Goal: Information Seeking & Learning: Compare options

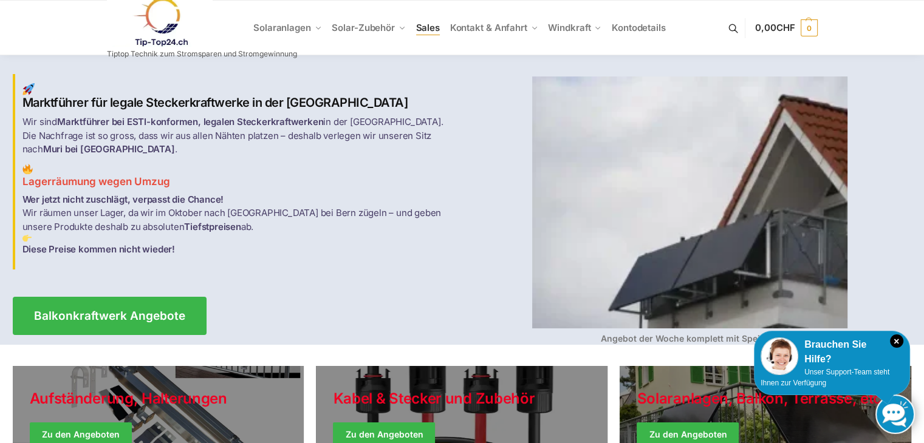
click at [431, 27] on span "Sales" at bounding box center [428, 28] width 24 height 12
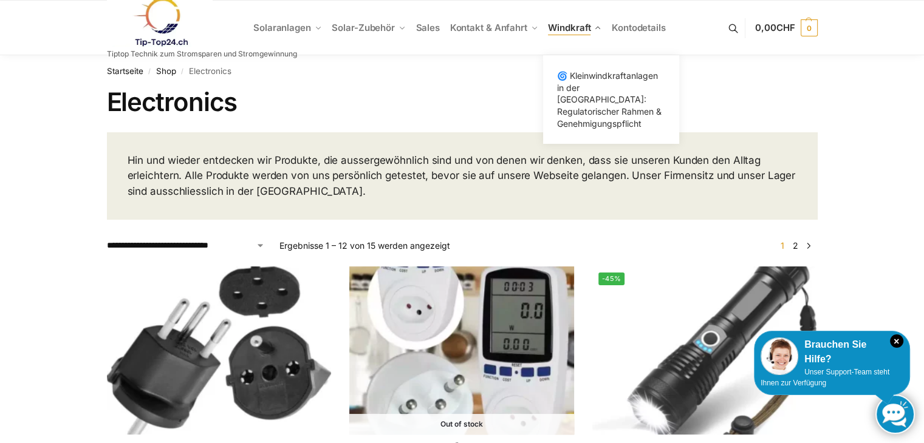
click at [579, 24] on span "Windkraft" at bounding box center [569, 28] width 43 height 12
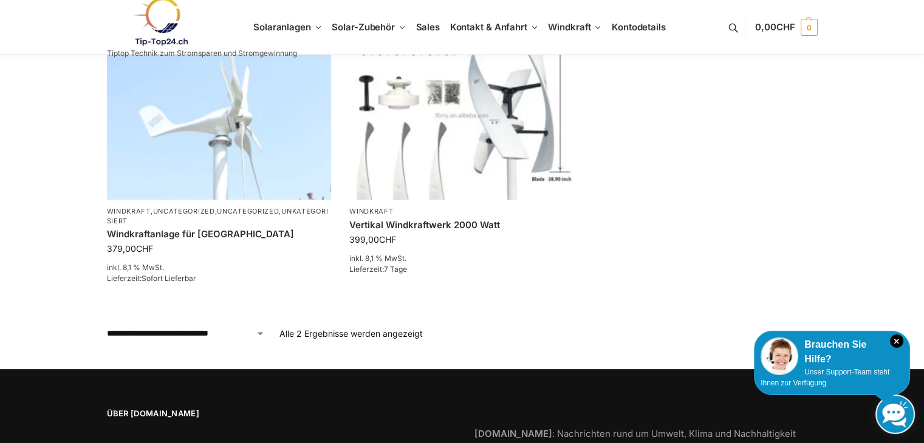
scroll to position [503, 0]
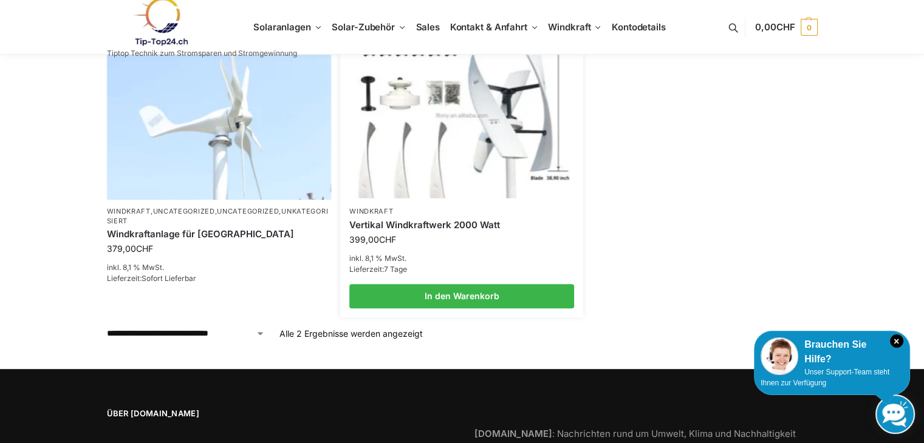
click at [460, 143] on img at bounding box center [461, 115] width 220 height 165
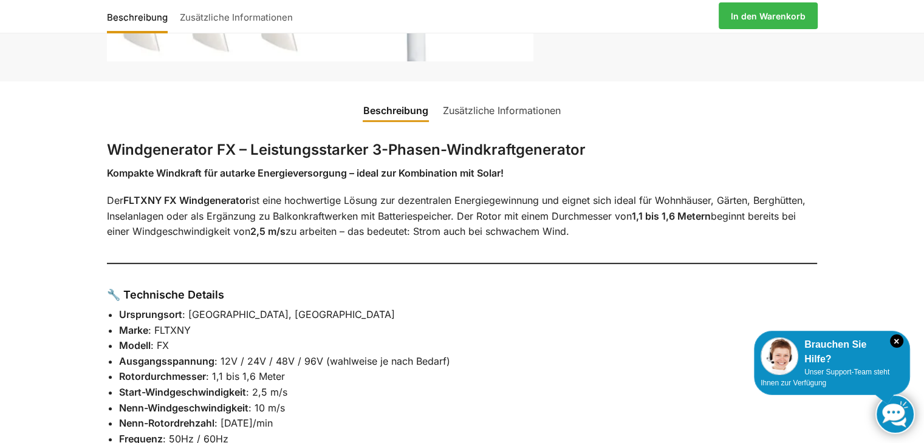
scroll to position [451, 0]
click at [496, 109] on link "Zusätzliche Informationen" at bounding box center [502, 111] width 132 height 29
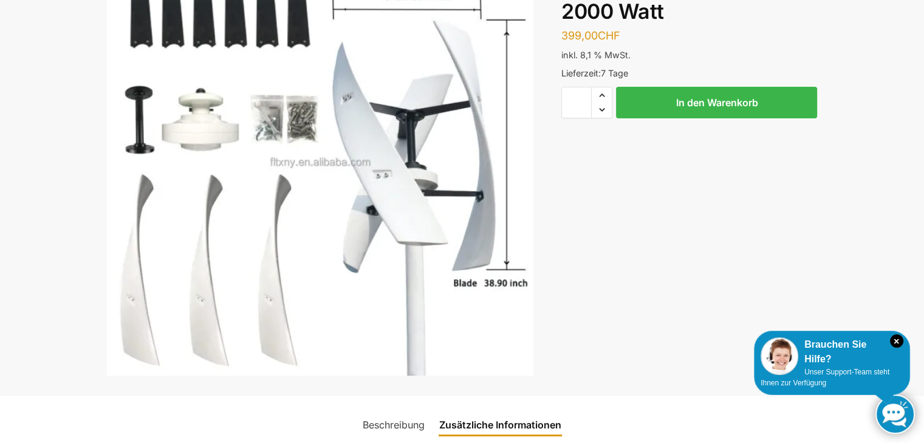
scroll to position [0, 0]
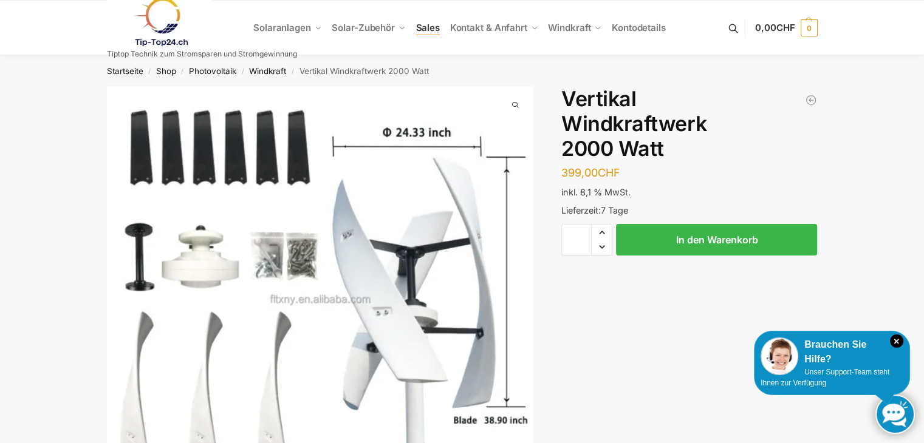
click at [417, 30] on span "Sales" at bounding box center [428, 28] width 24 height 12
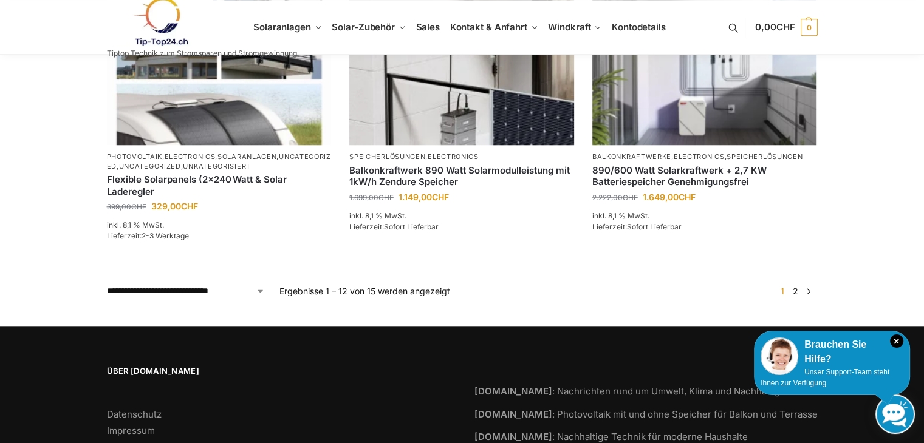
scroll to position [1156, 0]
click at [794, 291] on link "2" at bounding box center [796, 291] width 12 height 10
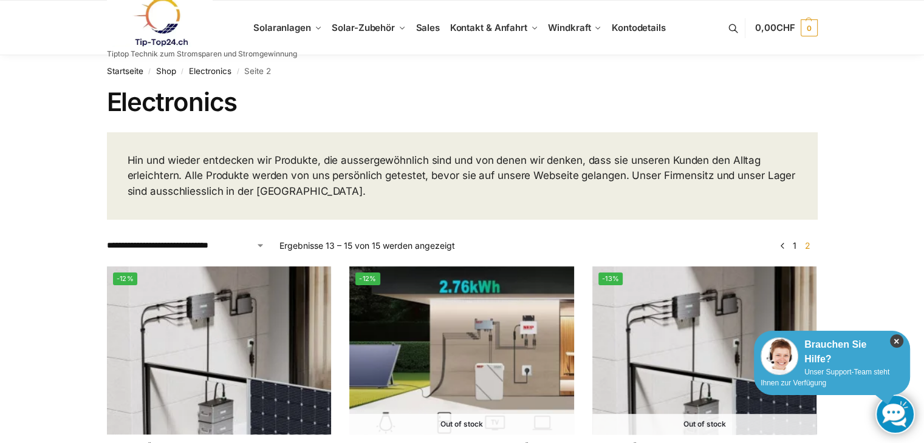
click at [893, 341] on icon "×" at bounding box center [896, 341] width 13 height 13
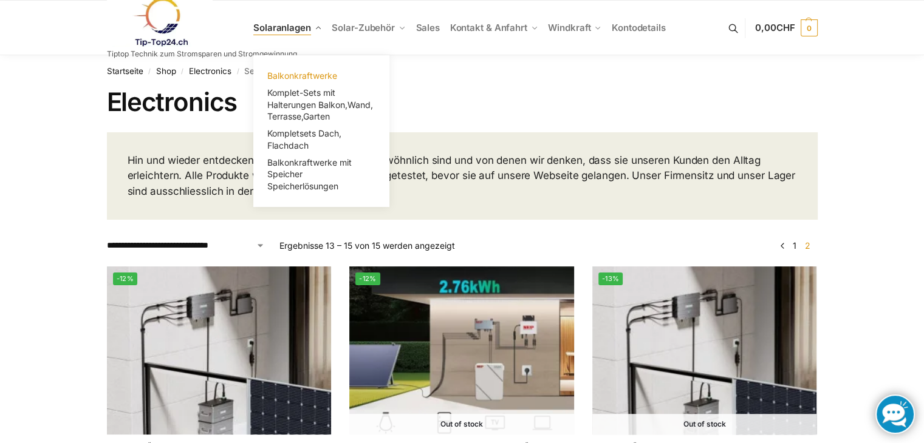
click at [311, 75] on span "Balkonkraftwerke" at bounding box center [302, 75] width 70 height 10
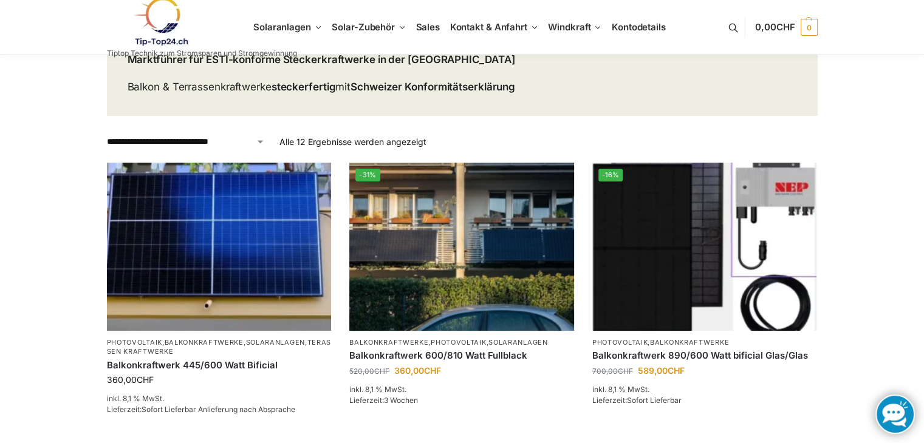
scroll to position [117, 0]
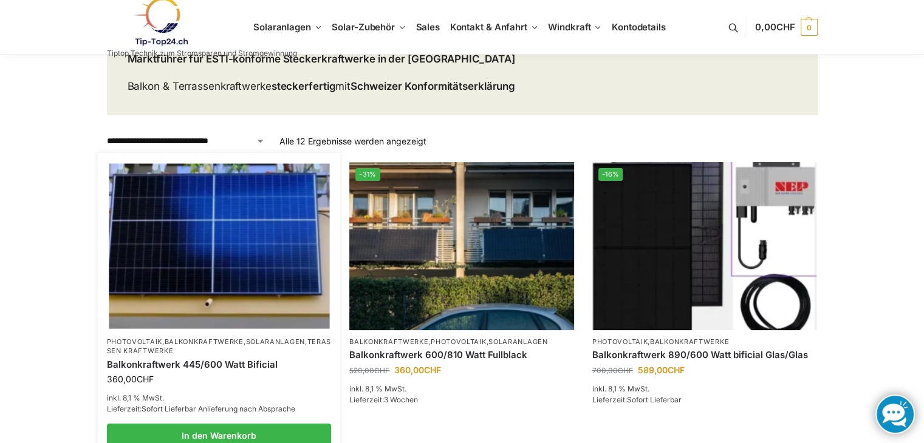
click at [250, 250] on img at bounding box center [219, 245] width 220 height 165
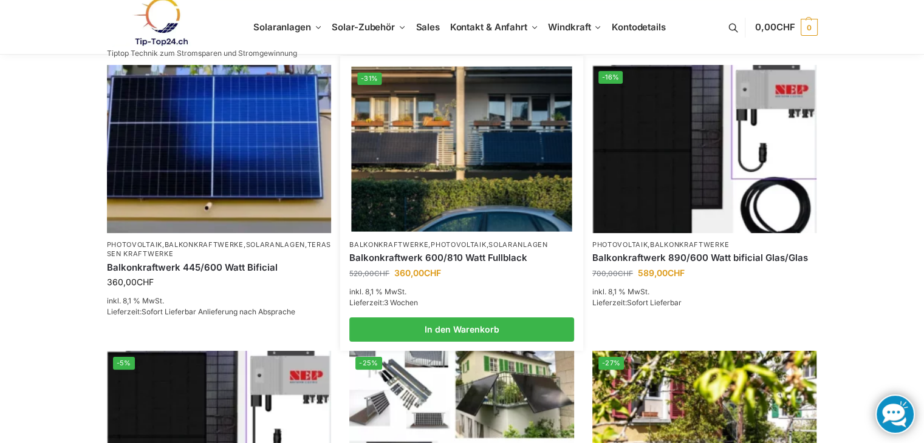
scroll to position [222, 0]
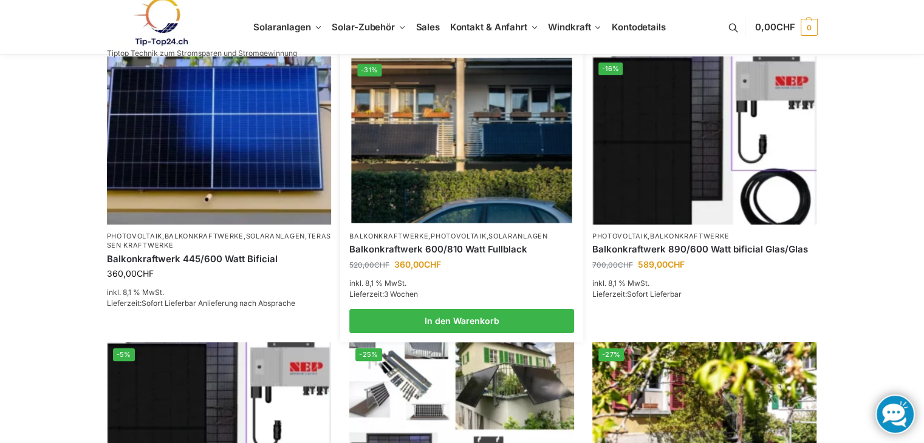
click at [515, 168] on img at bounding box center [461, 140] width 220 height 165
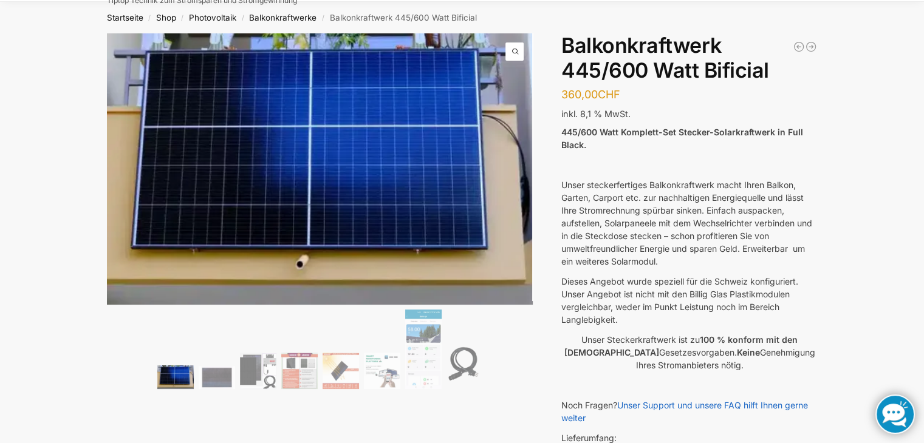
scroll to position [53, 0]
click at [514, 173] on link "Next" at bounding box center [512, 179] width 41 height 12
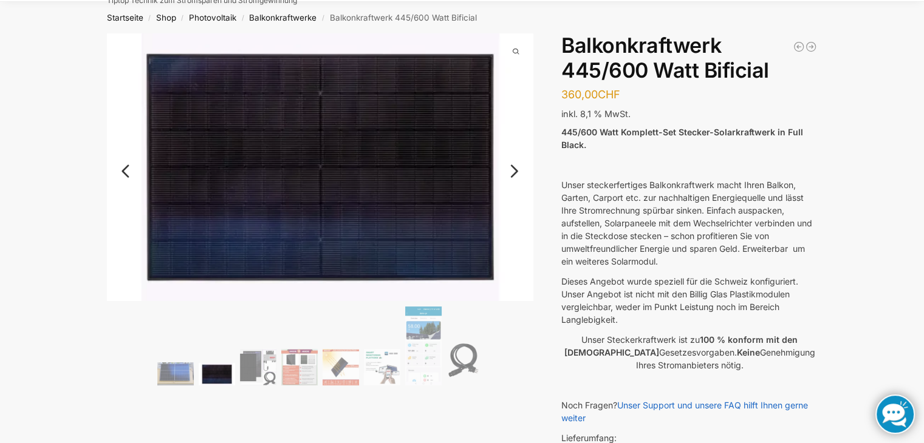
click at [514, 173] on link "Next" at bounding box center [512, 177] width 41 height 12
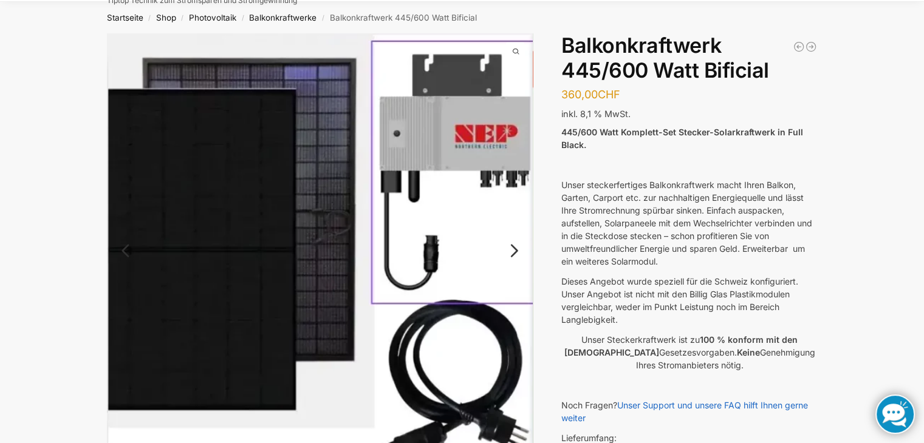
click at [508, 251] on link "Next" at bounding box center [512, 257] width 41 height 12
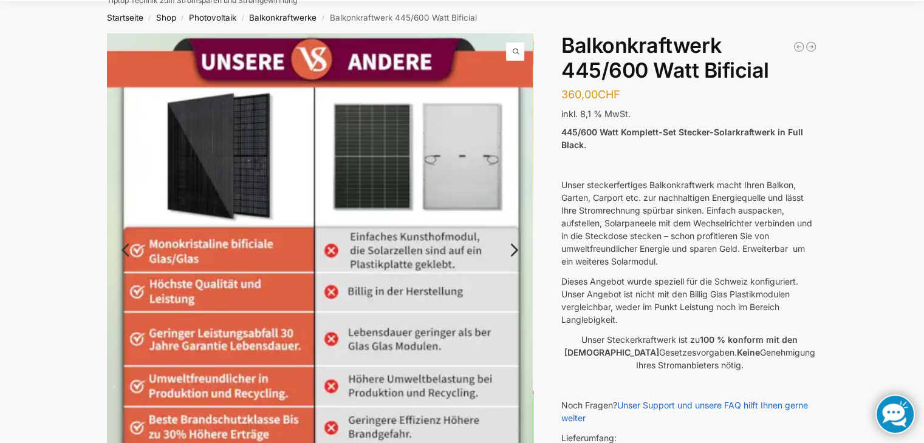
click at [510, 250] on link "Next" at bounding box center [512, 256] width 41 height 12
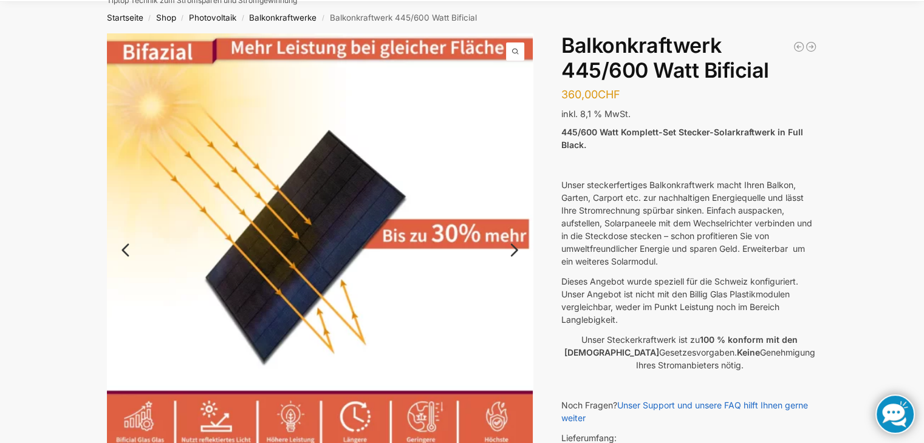
click at [510, 250] on link "Next" at bounding box center [512, 256] width 41 height 12
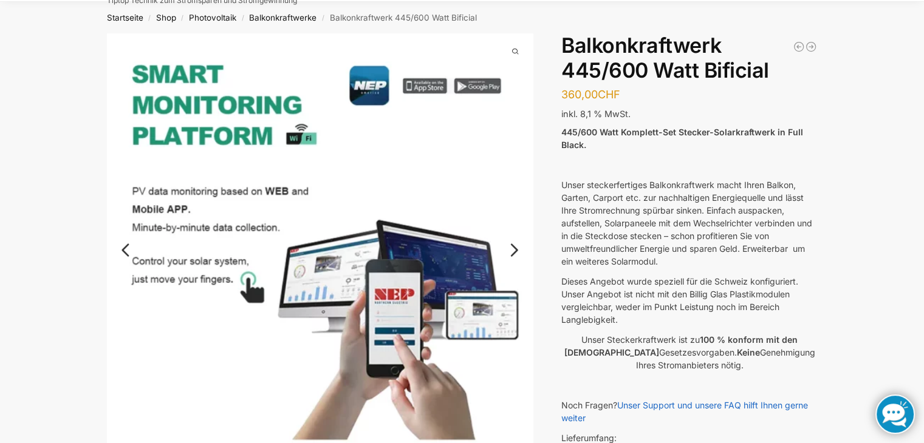
click at [510, 250] on link "Next" at bounding box center [512, 256] width 41 height 12
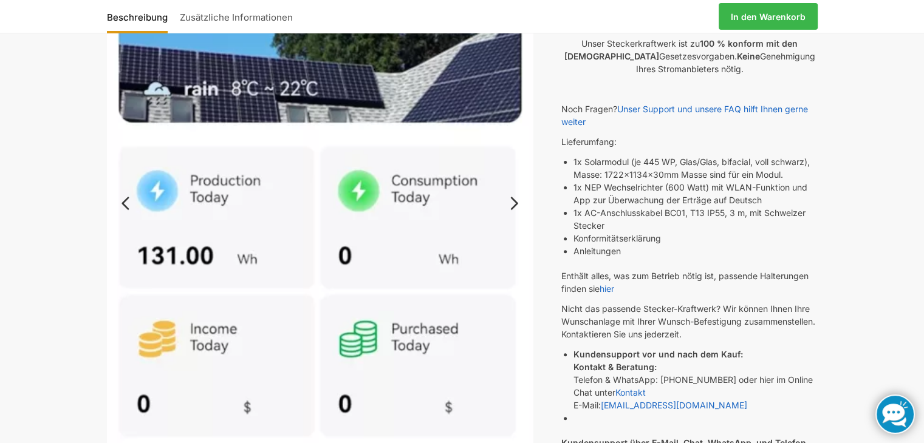
scroll to position [349, 0]
click at [514, 207] on link "Next" at bounding box center [512, 210] width 41 height 12
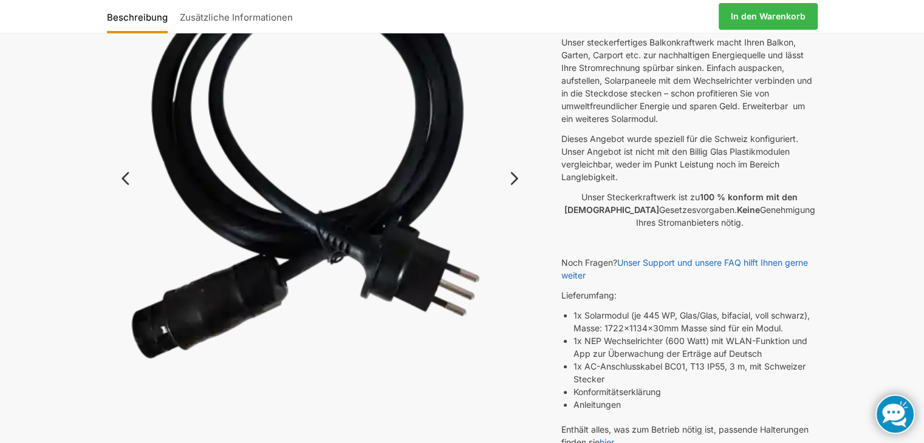
scroll to position [194, 0]
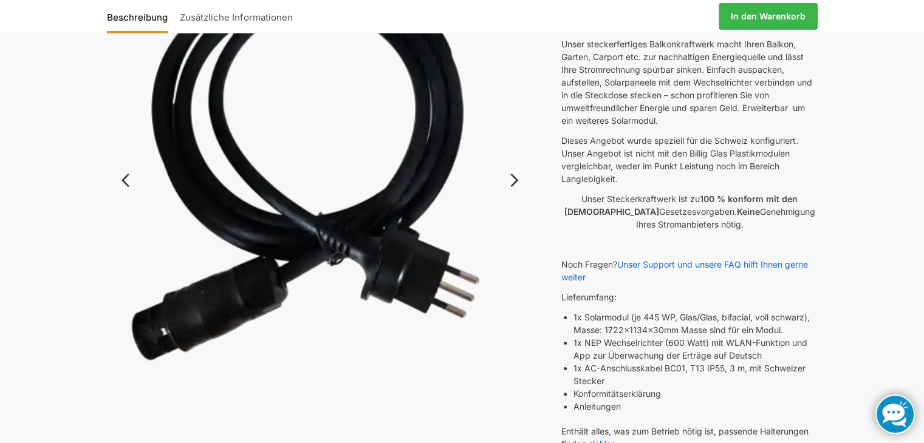
click at [516, 180] on link "Next" at bounding box center [512, 186] width 41 height 12
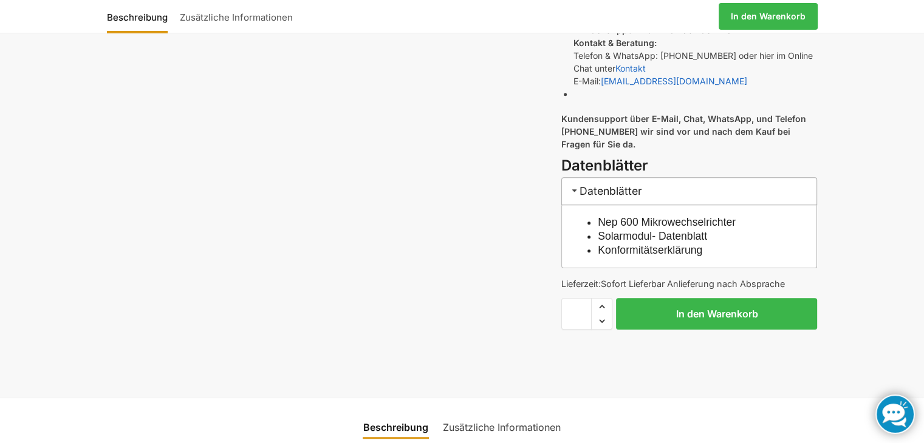
scroll to position [675, 0]
click at [688, 237] on link "Solarmodul- Datenblatt" at bounding box center [652, 236] width 109 height 12
click at [644, 222] on link "Nep 600 Mikrowechselrichter" at bounding box center [667, 222] width 138 height 12
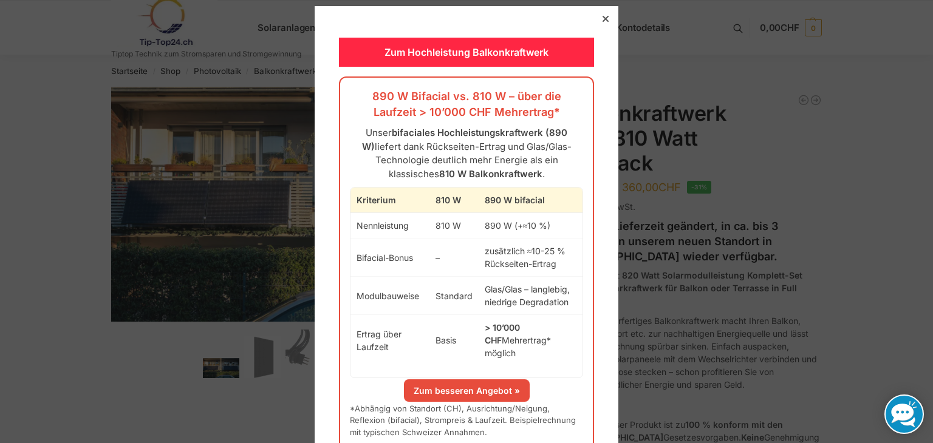
click at [603, 19] on icon at bounding box center [606, 19] width 6 height 6
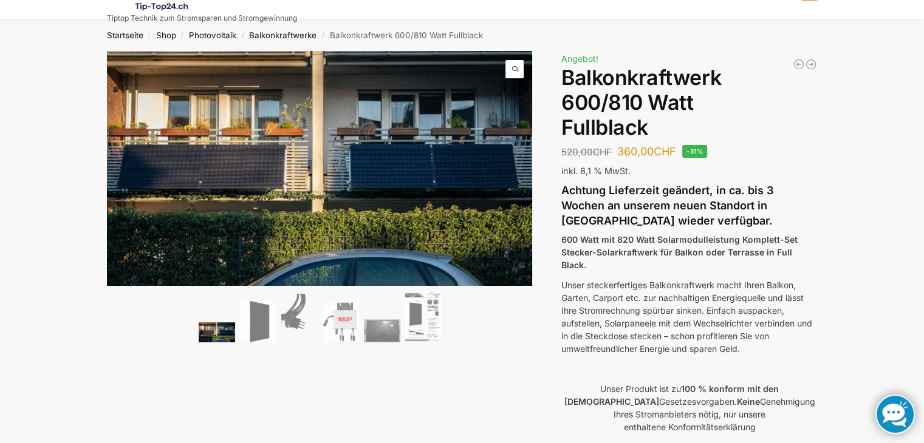
scroll to position [36, 0]
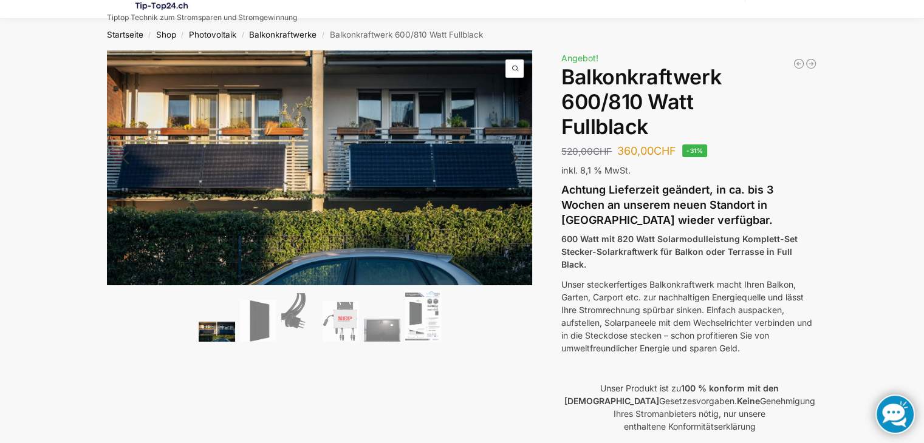
click at [514, 158] on link "Next" at bounding box center [512, 164] width 41 height 12
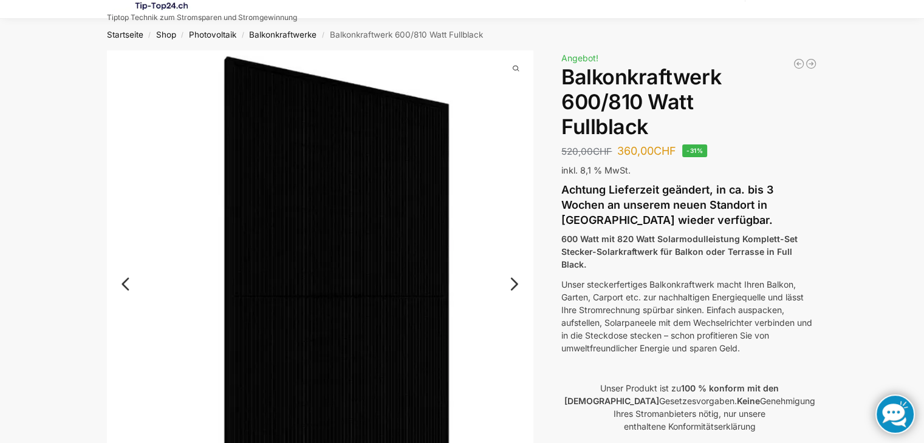
click at [516, 284] on link "Next" at bounding box center [512, 290] width 41 height 12
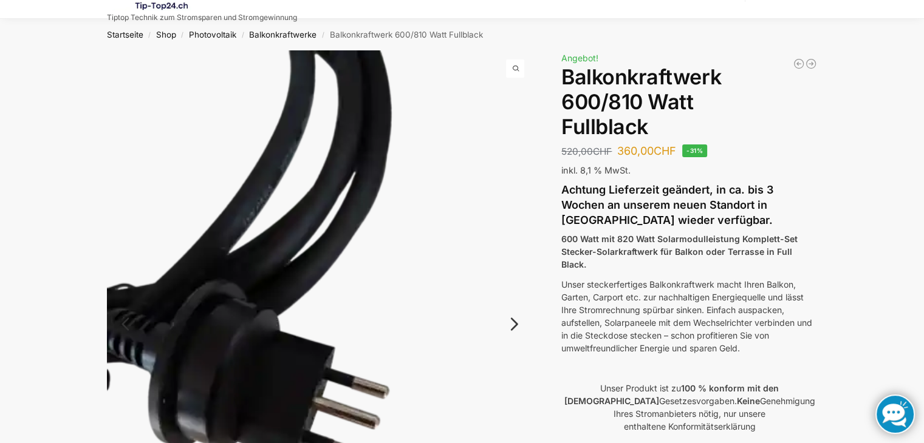
click at [516, 279] on img at bounding box center [320, 334] width 426 height 568
click at [513, 324] on link "Next" at bounding box center [512, 330] width 41 height 12
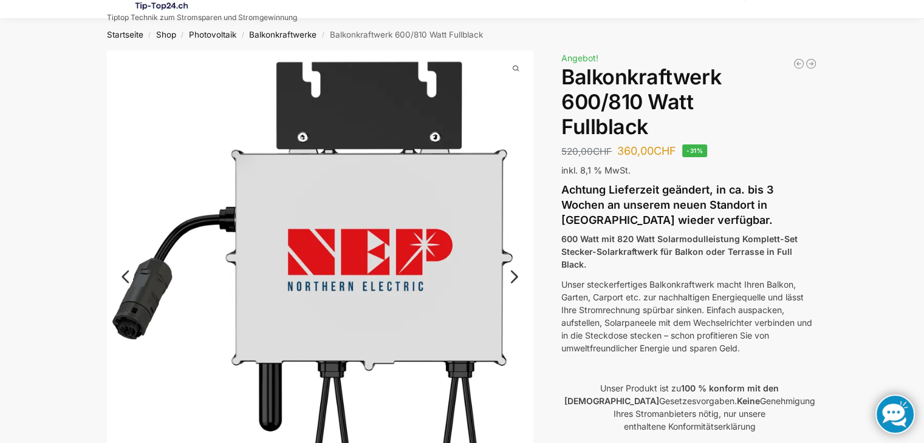
click at [515, 279] on link "Next" at bounding box center [512, 283] width 41 height 12
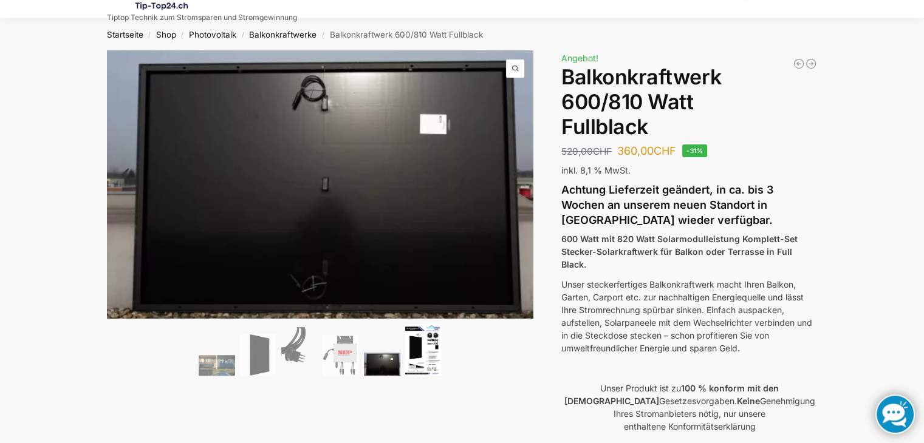
click at [413, 341] on img at bounding box center [423, 350] width 36 height 52
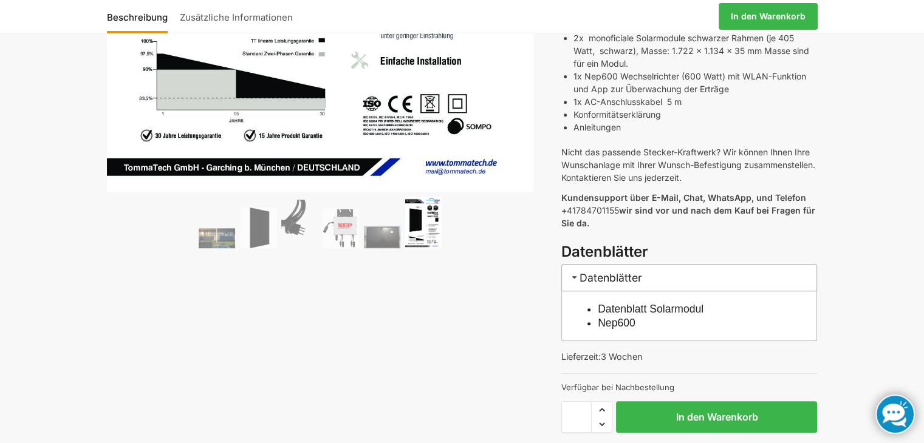
scroll to position [499, 0]
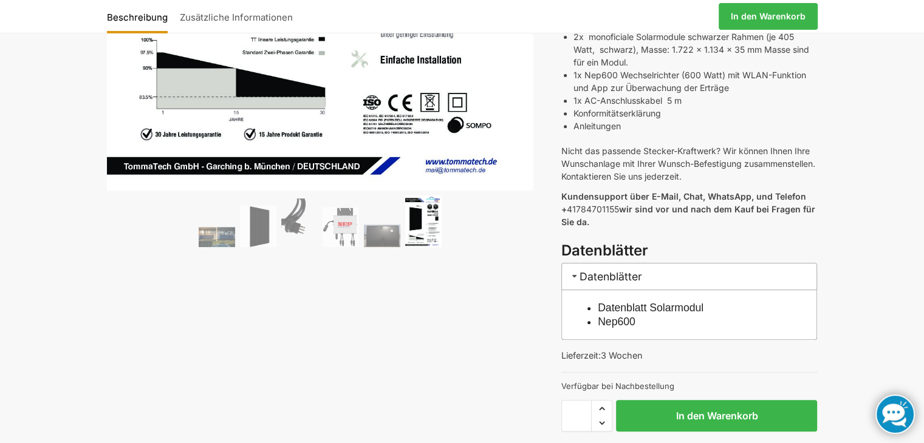
click at [629, 302] on link "Datenblatt Solarmodul" at bounding box center [651, 308] width 106 height 12
